Goal: Information Seeking & Learning: Learn about a topic

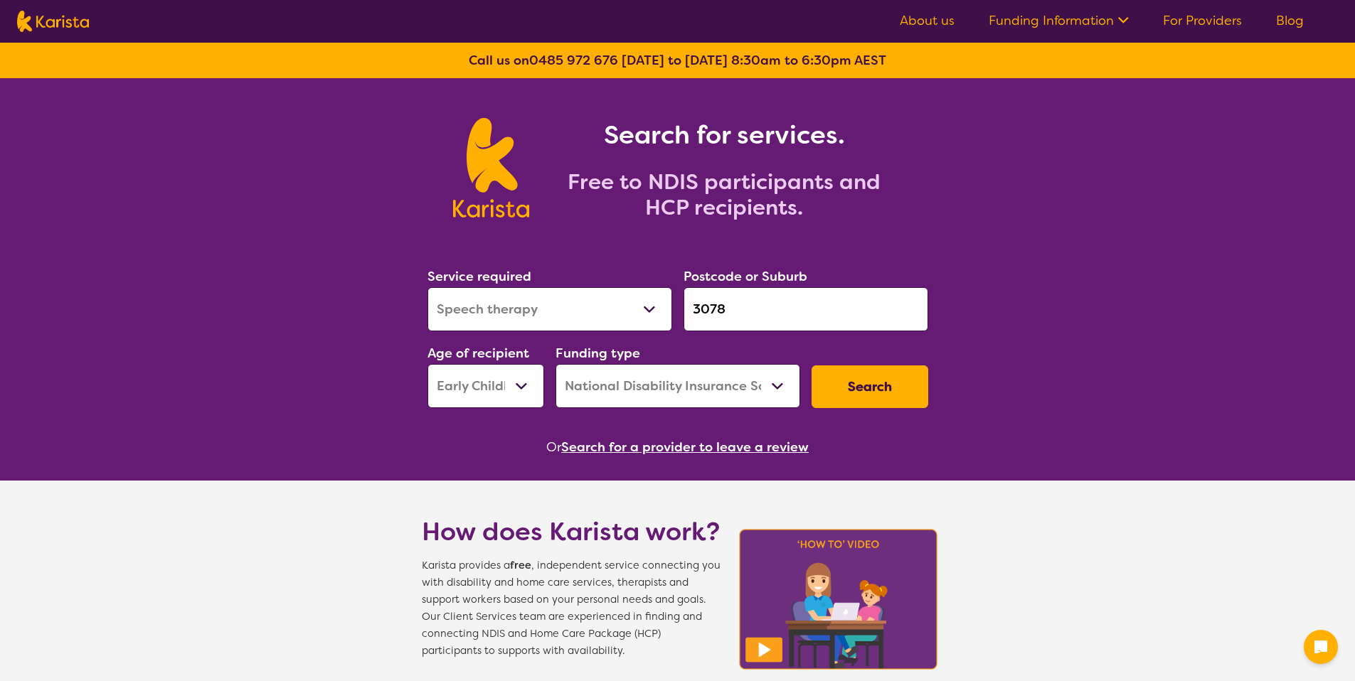
select select "Speech therapy"
select select "EC"
select select "NDIS"
drag, startPoint x: 667, startPoint y: 427, endPoint x: 674, endPoint y: 434, distance: 10.1
click at [668, 427] on section "Service required Allied Health Assistant Assessment (ADHD or Autism) Behaviour …" at bounding box center [678, 342] width 546 height 232
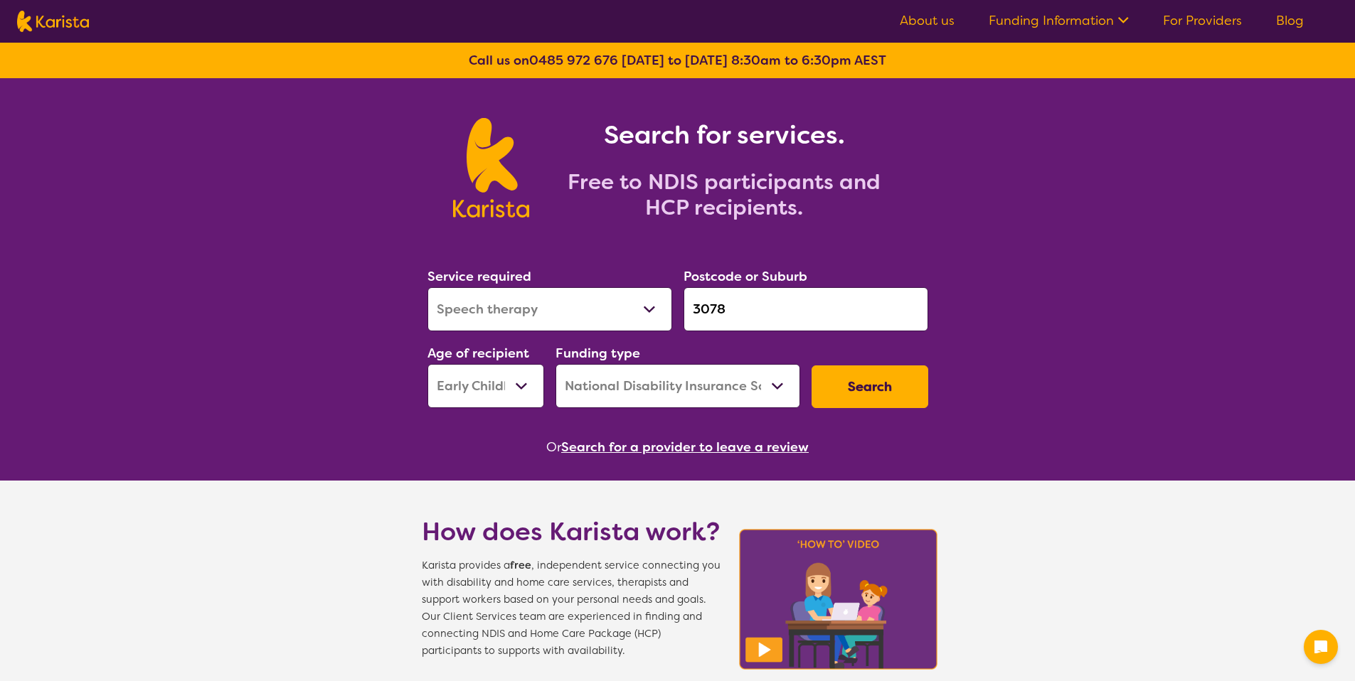
click at [681, 444] on button "Search for a provider to leave a review" at bounding box center [684, 447] width 247 height 21
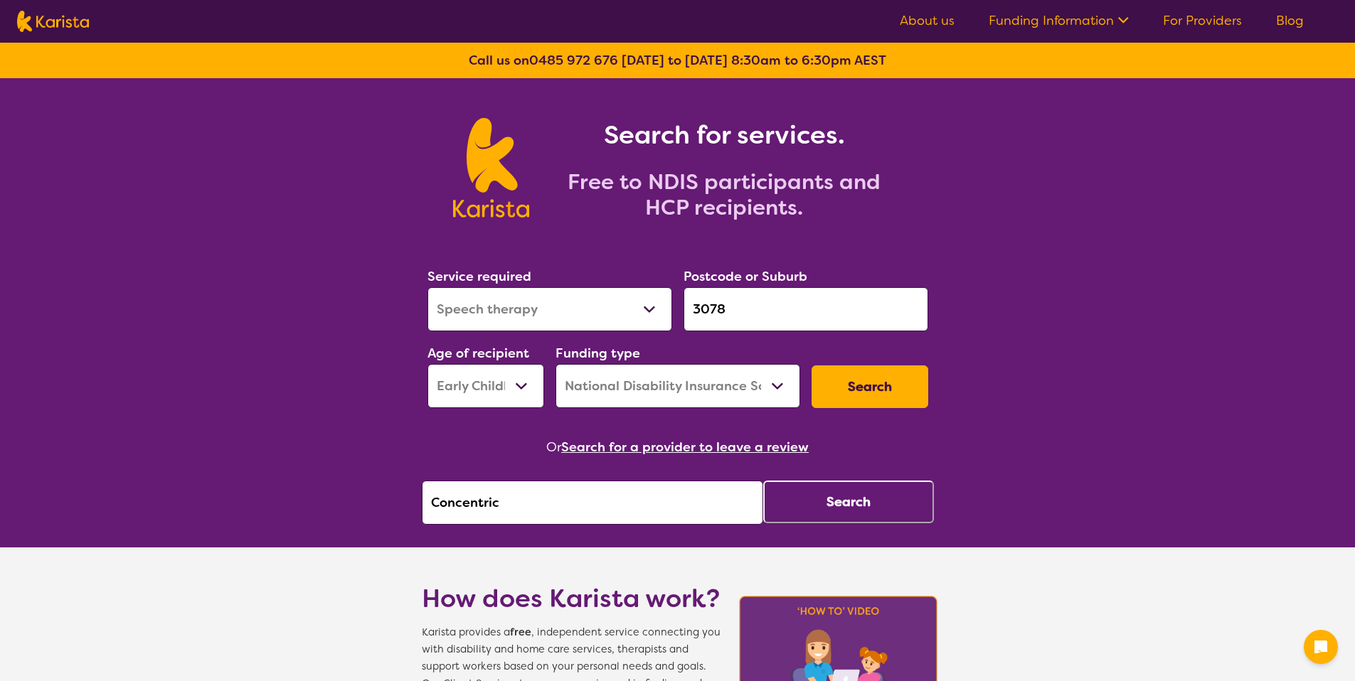
click at [683, 508] on input "Concentric" at bounding box center [592, 503] width 341 height 44
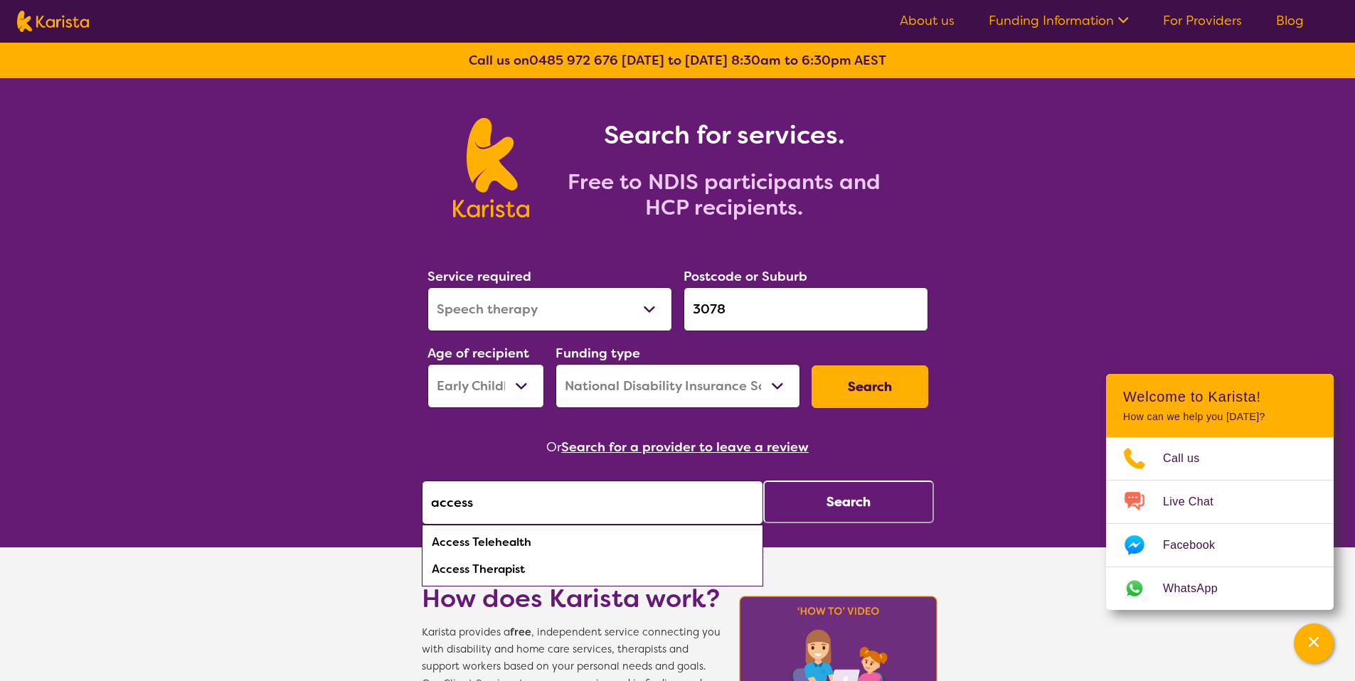
click at [582, 564] on div "Access Therapist" at bounding box center [592, 569] width 327 height 27
click at [580, 505] on input "Access Therapist" at bounding box center [592, 503] width 341 height 44
type input "Access"
click button "Search" at bounding box center [848, 502] width 171 height 43
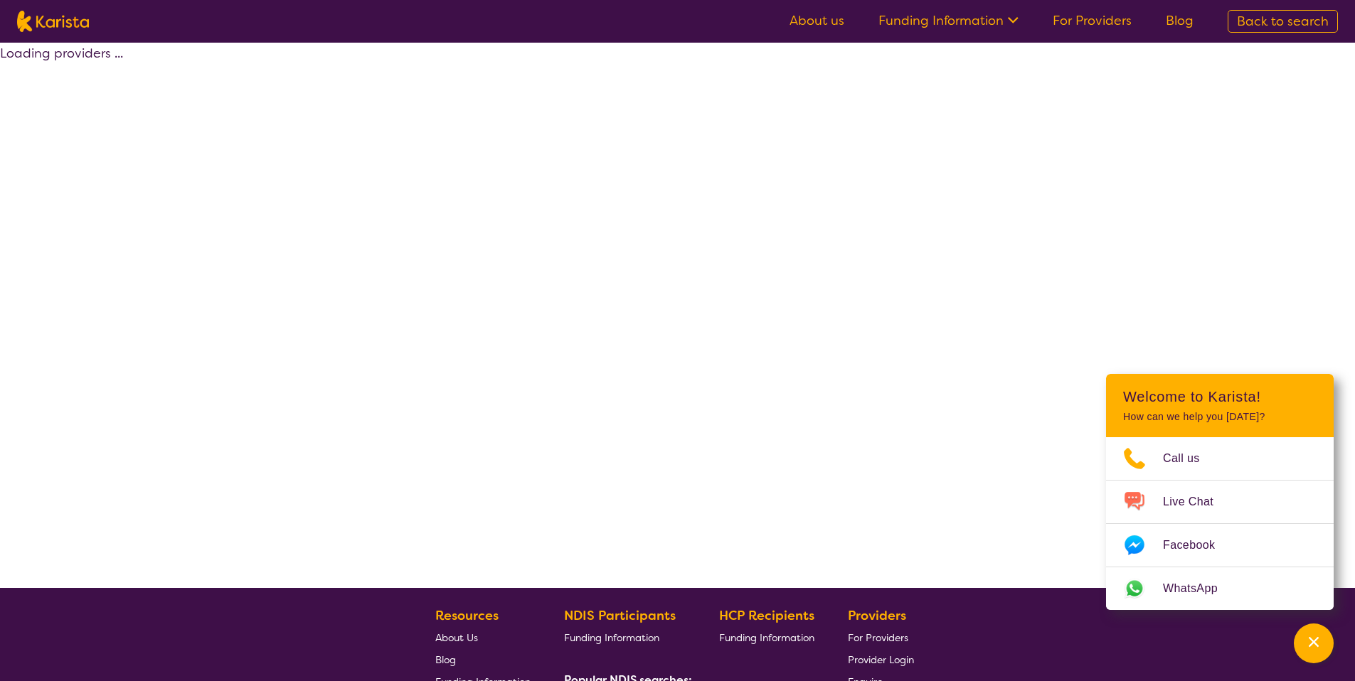
select select "by_score"
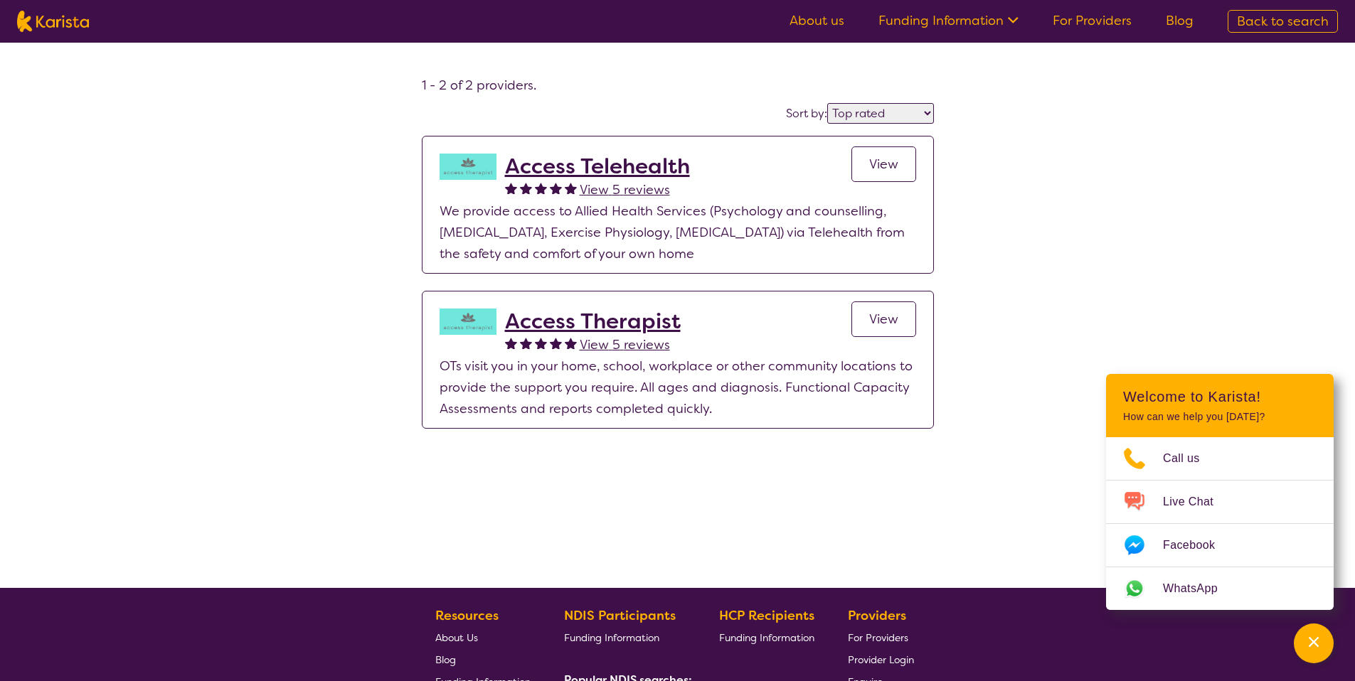
select select "Speech therapy"
select select "EC"
select select "NDIS"
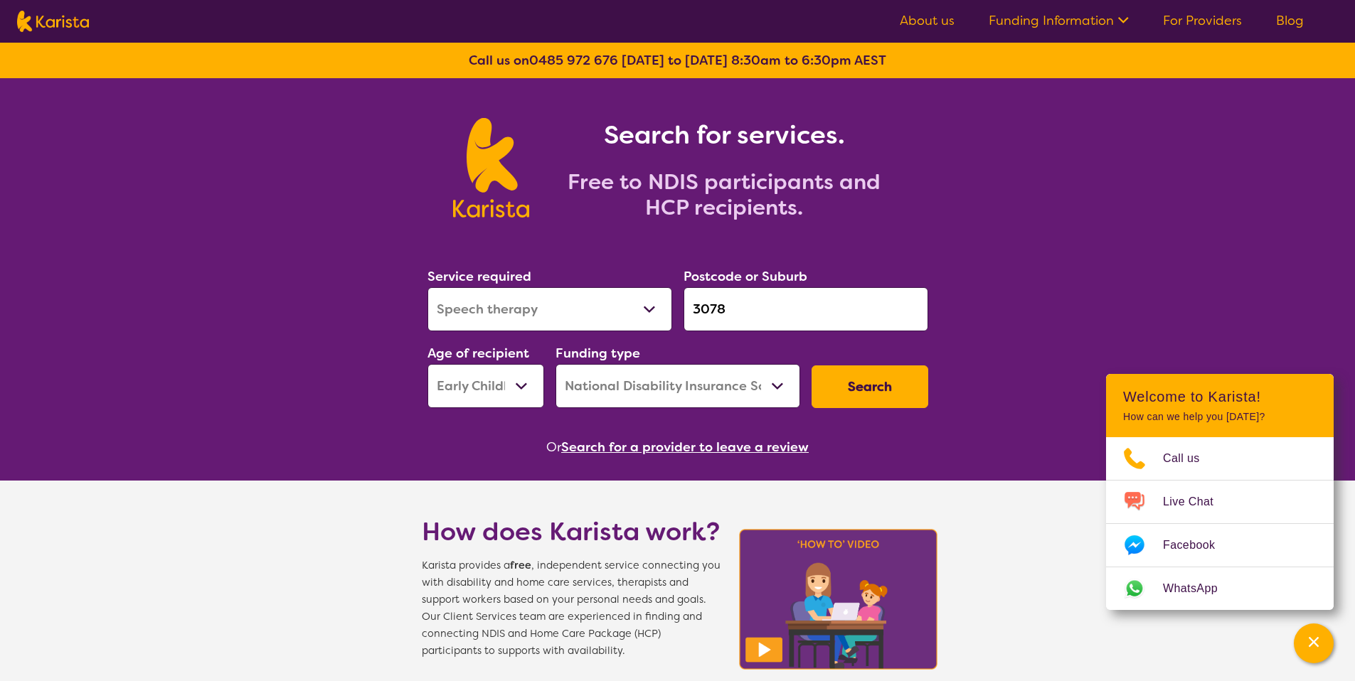
click at [583, 452] on button "Search for a provider to leave a review" at bounding box center [684, 447] width 247 height 21
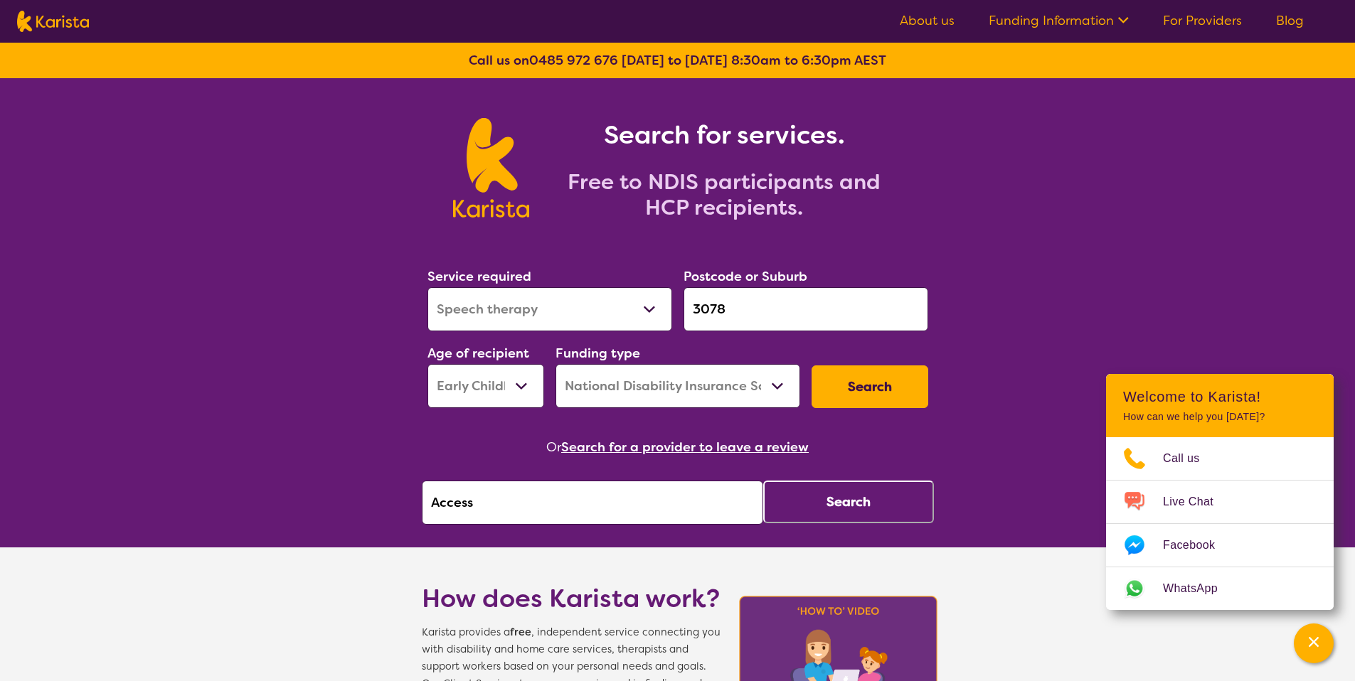
click at [528, 496] on input "Access" at bounding box center [592, 503] width 341 height 44
click at [528, 497] on input "Access" at bounding box center [592, 503] width 341 height 44
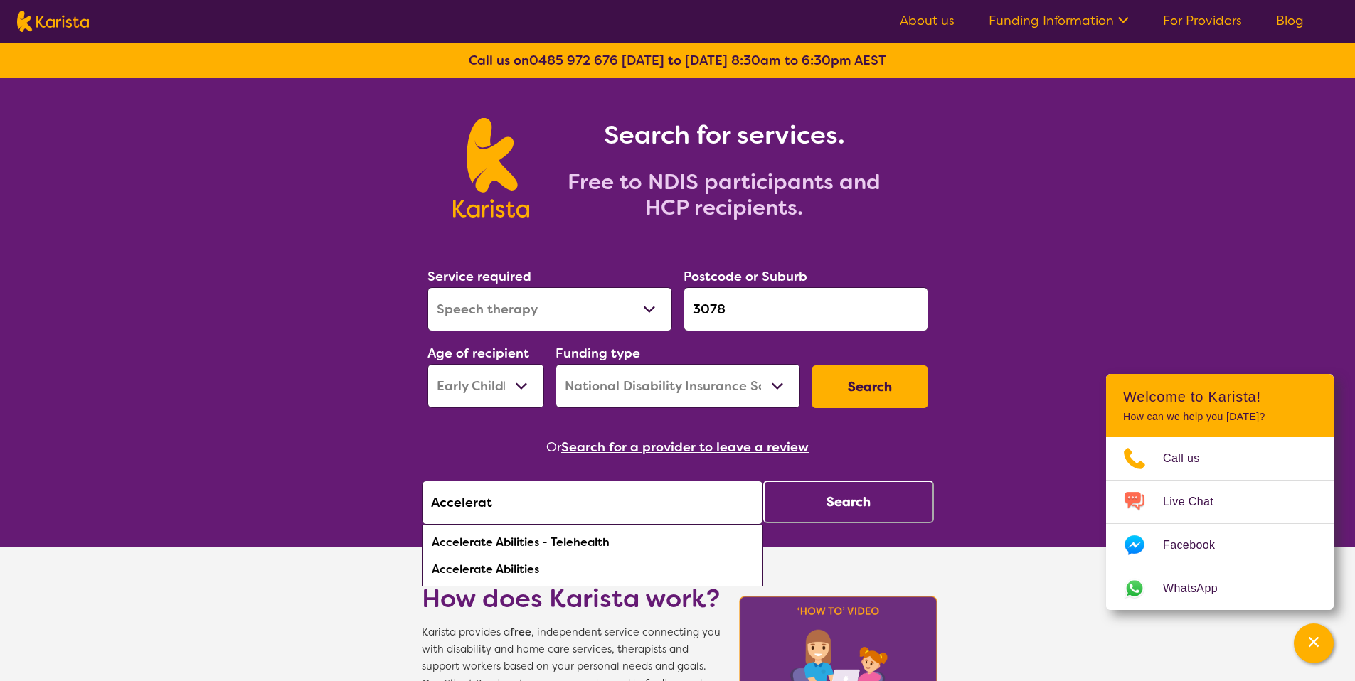
type input "Accelerate"
click button "Search" at bounding box center [848, 502] width 171 height 43
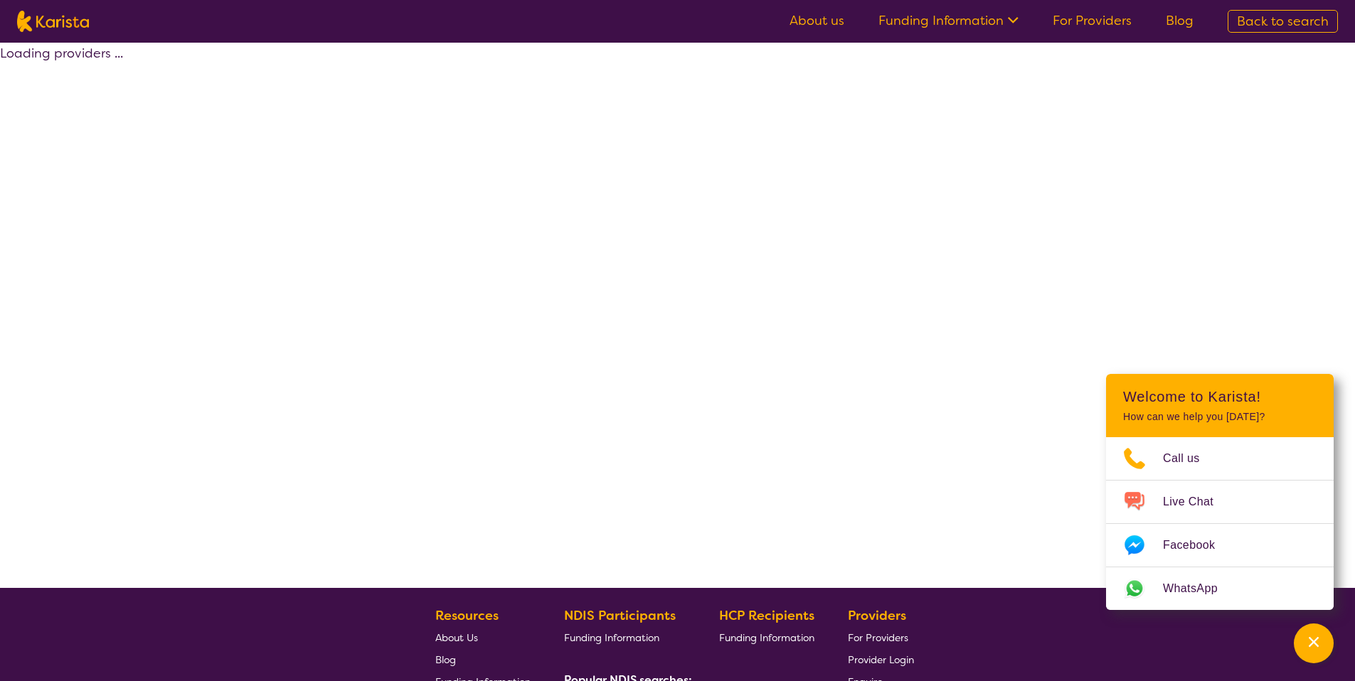
select select "by_score"
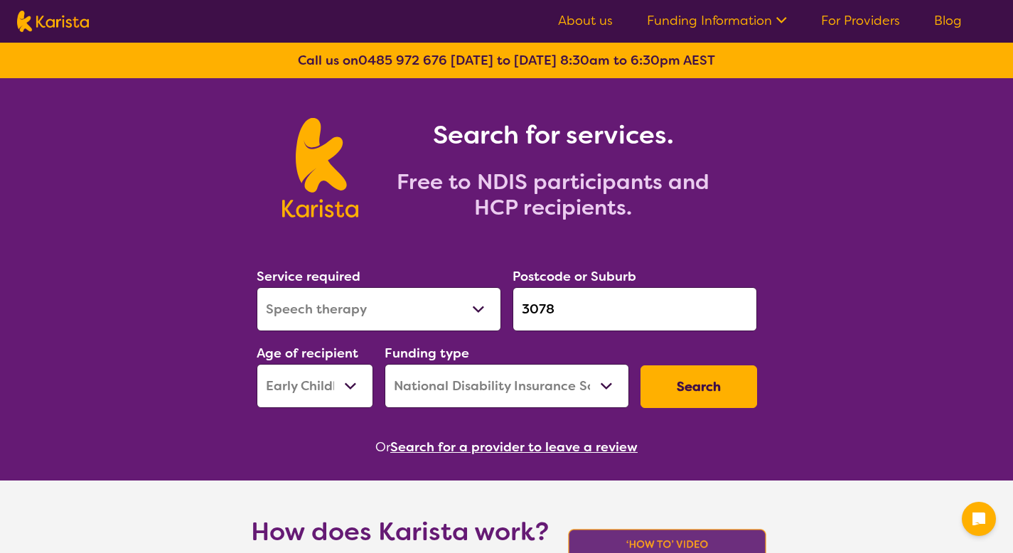
select select "Speech therapy"
select select "EC"
select select "NDIS"
click at [459, 314] on select "Allied Health Assistant Assessment ([MEDICAL_DATA] or [MEDICAL_DATA]) Behaviour…" at bounding box center [379, 309] width 245 height 44
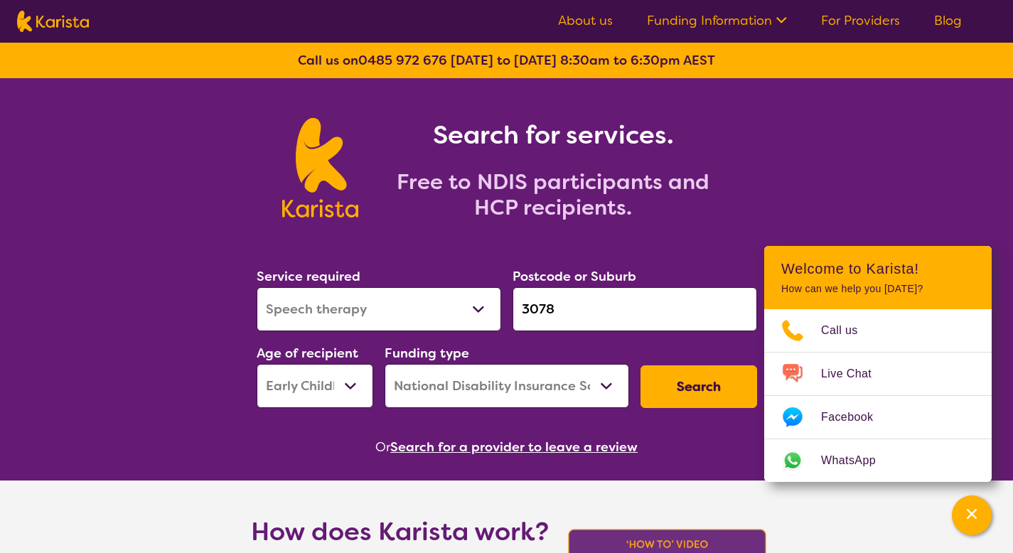
select select "[MEDICAL_DATA]"
click at [257, 287] on select "Allied Health Assistant Assessment ([MEDICAL_DATA] or [MEDICAL_DATA]) Behaviour…" at bounding box center [379, 309] width 245 height 44
click at [572, 304] on input "3078" at bounding box center [635, 309] width 245 height 44
paste input "5090"
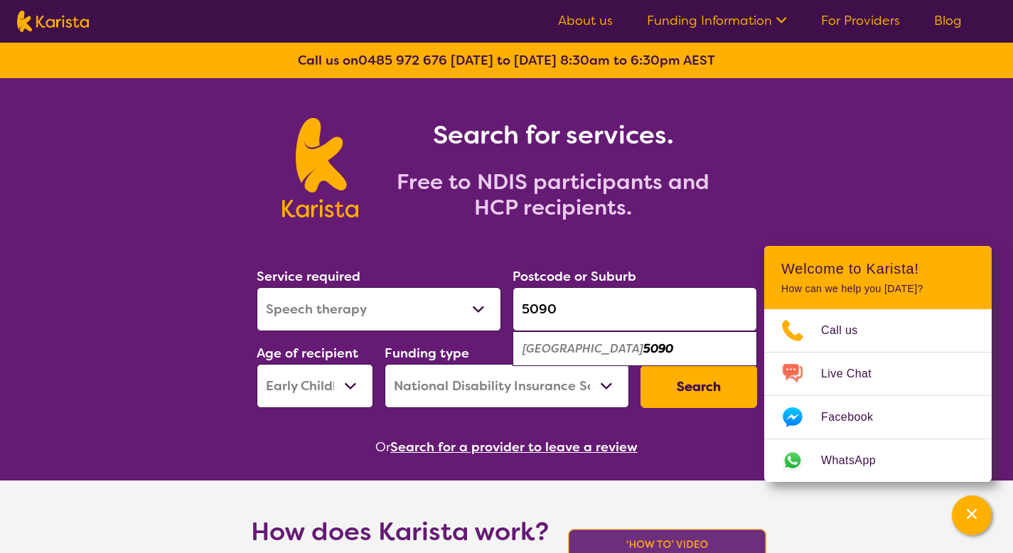
type input "5090"
click at [626, 353] on div "[GEOGRAPHIC_DATA] 5090" at bounding box center [635, 349] width 230 height 27
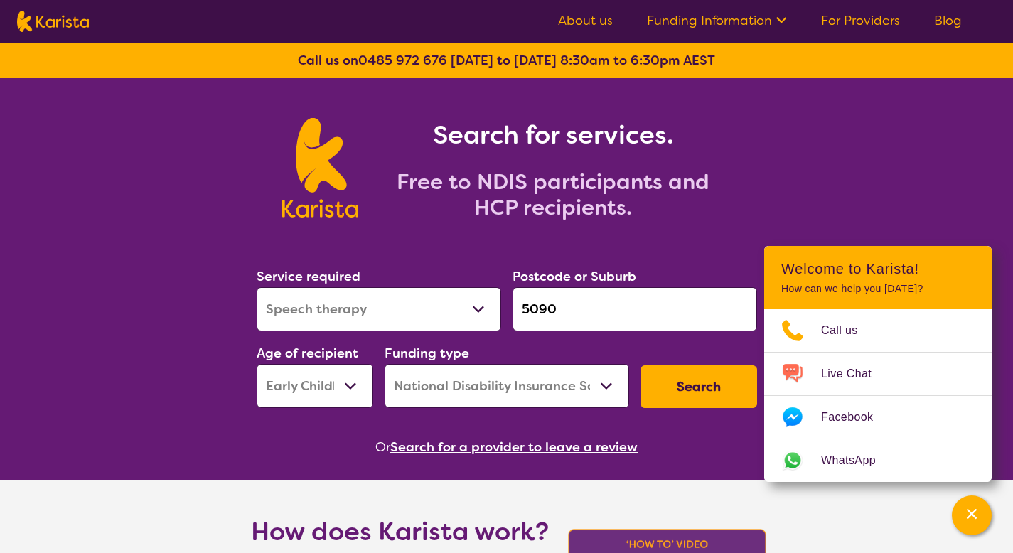
click at [672, 388] on button "Search" at bounding box center [699, 386] width 117 height 43
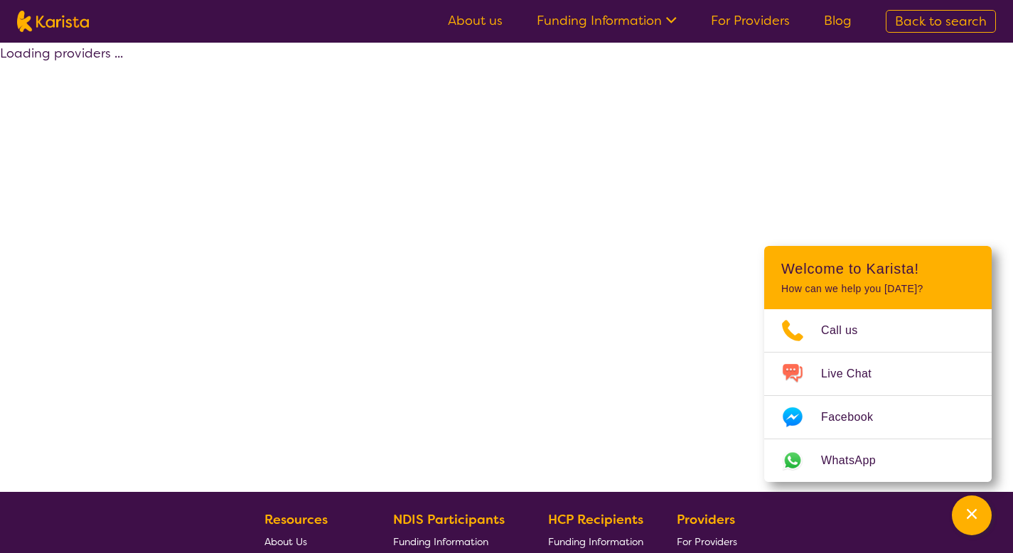
select select "by_score"
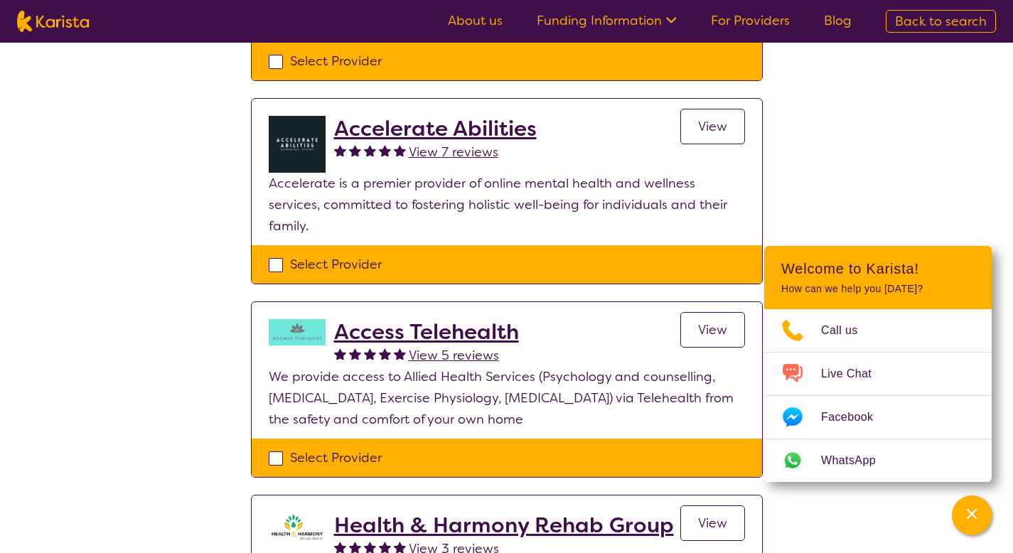
scroll to position [494, 0]
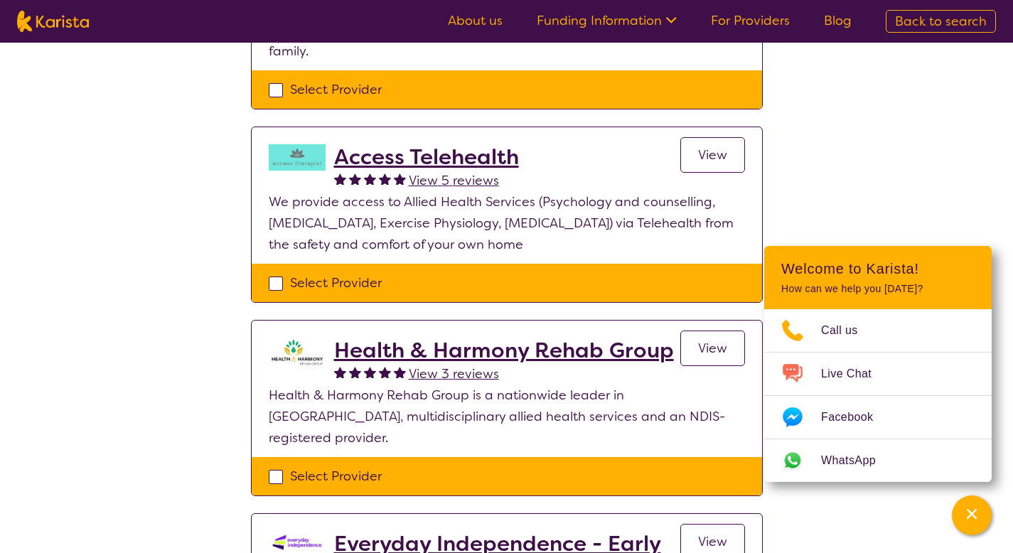
click at [204, 183] on div "Select one or more providers and click the 'NEXT' button to proceed 1 - 5 of 5 …" at bounding box center [506, 157] width 1013 height 1218
